Goal: Navigation & Orientation: Find specific page/section

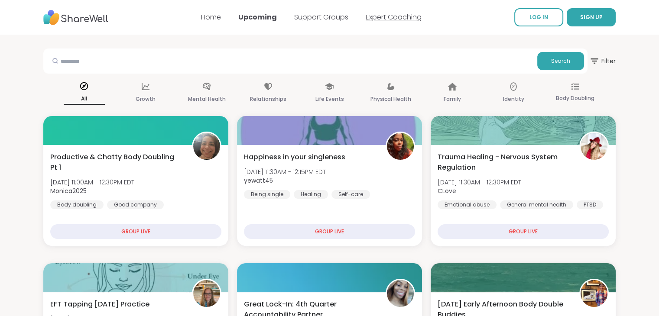
click at [384, 18] on link "Expert Coaching" at bounding box center [393, 17] width 56 height 10
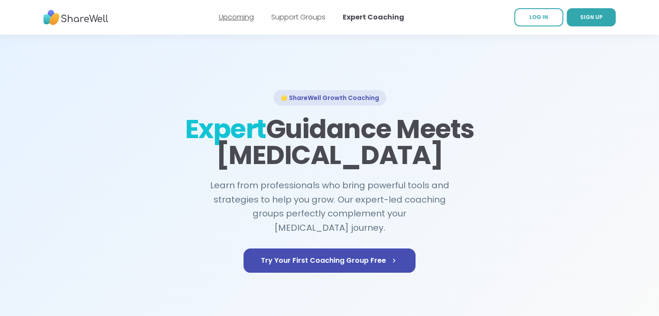
click at [250, 18] on link "Upcoming" at bounding box center [236, 17] width 35 height 10
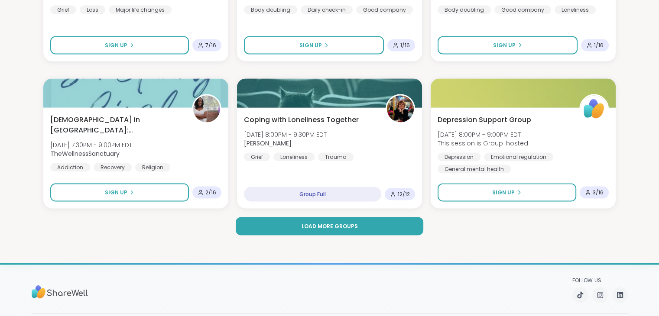
scroll to position [1689, 0]
